Goal: Find specific page/section: Find specific page/section

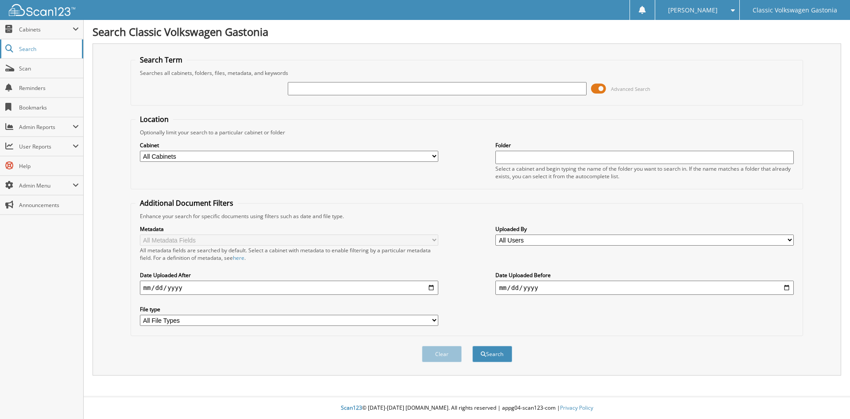
click at [36, 46] on span "Search" at bounding box center [48, 49] width 58 height 8
type input "29692"
click at [473, 346] on button "Search" at bounding box center [493, 354] width 40 height 16
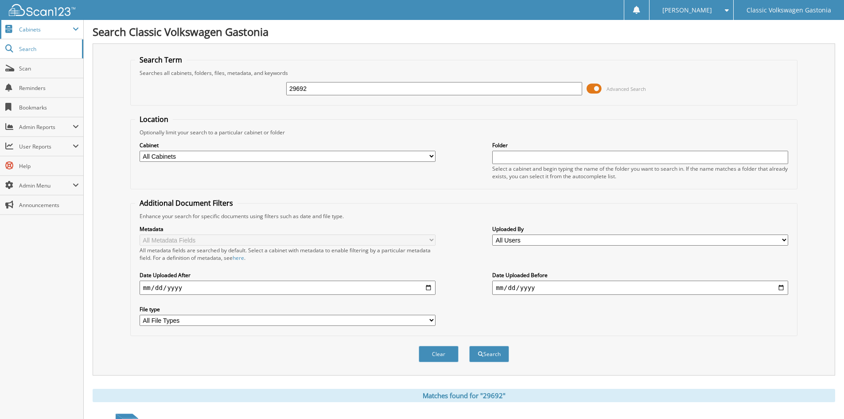
click at [32, 28] on span "Cabinets" at bounding box center [46, 30] width 54 height 8
click at [60, 28] on span "Cabinets" at bounding box center [46, 30] width 54 height 8
click at [38, 32] on span "Cabinets" at bounding box center [46, 30] width 54 height 8
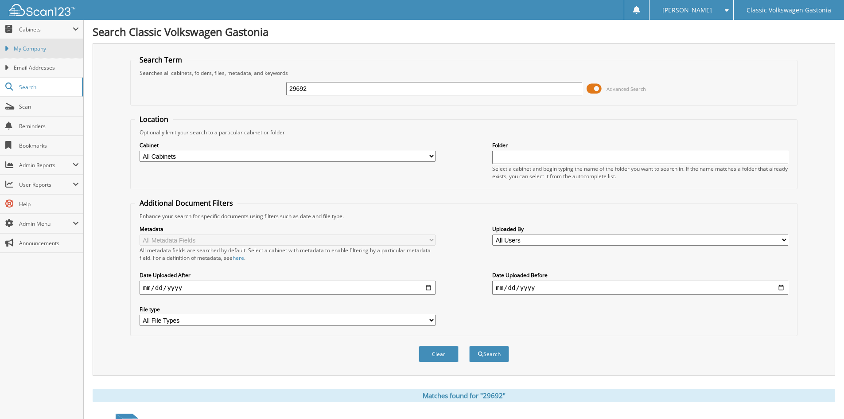
click at [37, 48] on span "My Company" at bounding box center [46, 49] width 65 height 8
